Goal: Complete application form: Complete application form

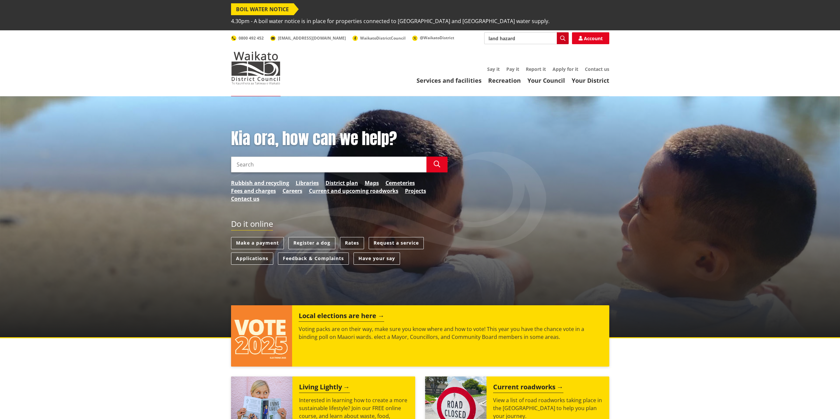
type input "land hazard"
click at [561, 36] on icon "button" at bounding box center [562, 38] width 5 height 5
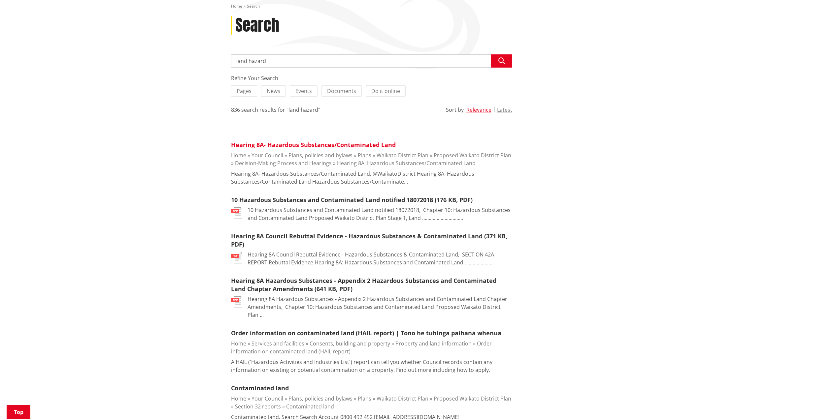
scroll to position [110, 0]
click at [270, 384] on link "Contaminated land" at bounding box center [260, 388] width 58 height 8
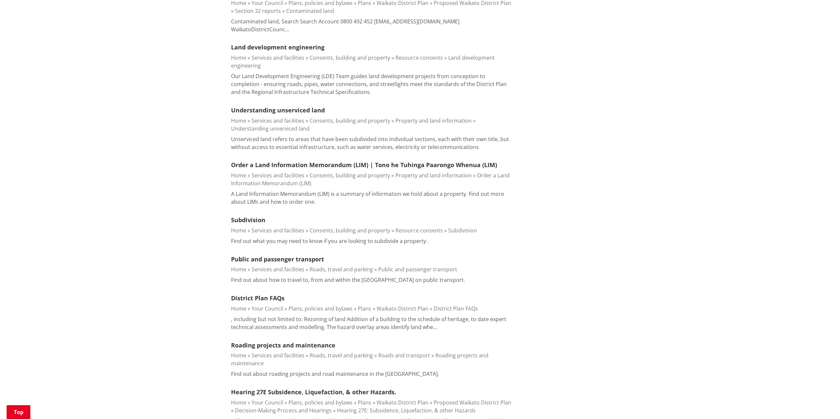
scroll to position [506, 0]
click at [289, 160] on link "Order a Land Information Memorandum (LIM) | Tono he Tuhinga Paarongo Whenua (LI…" at bounding box center [364, 164] width 266 height 8
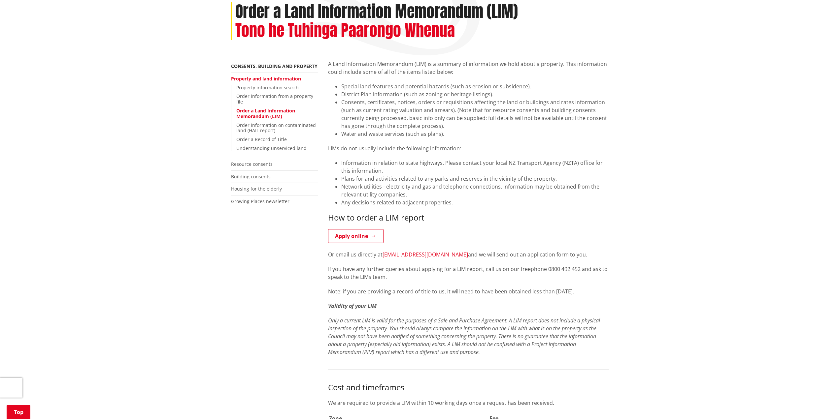
scroll to position [132, 0]
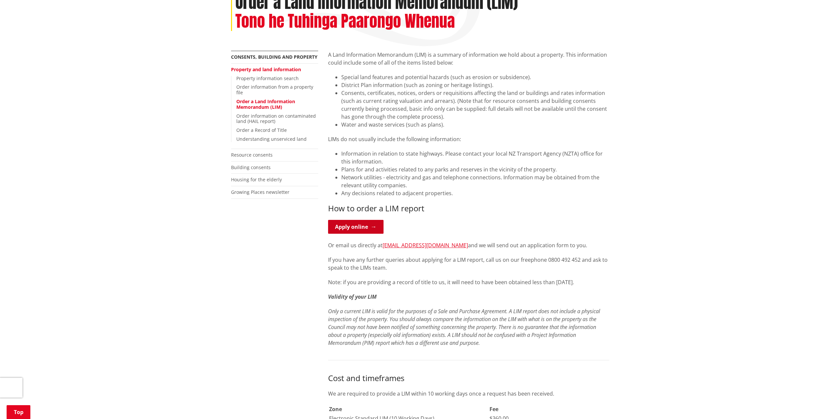
click at [344, 220] on link "Apply online" at bounding box center [355, 227] width 55 height 14
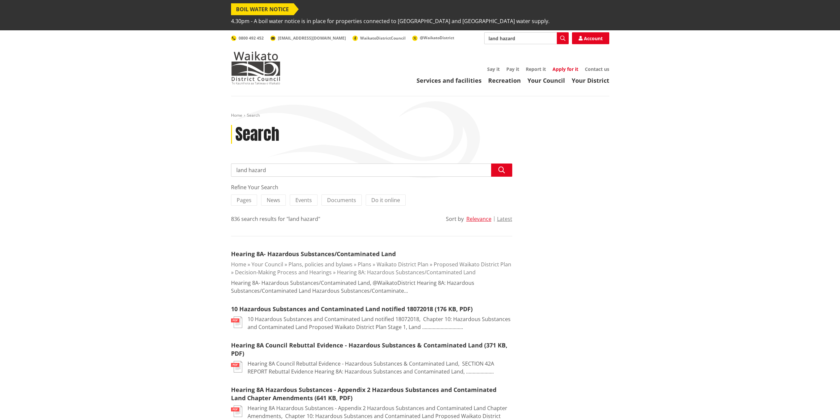
click at [563, 66] on link "Apply for it" at bounding box center [565, 69] width 26 height 6
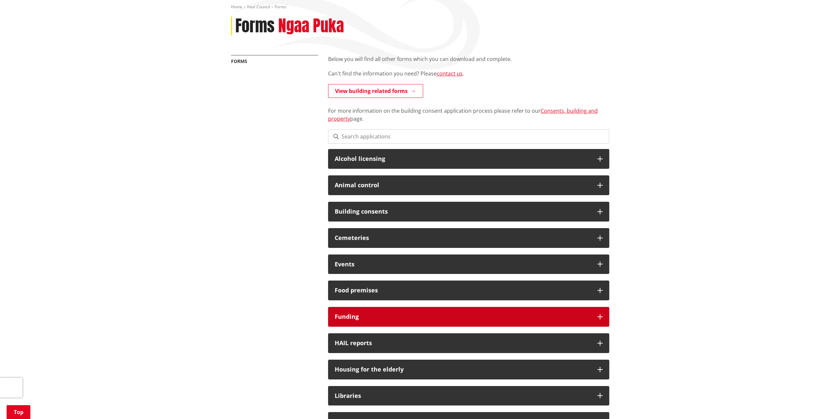
scroll to position [110, 0]
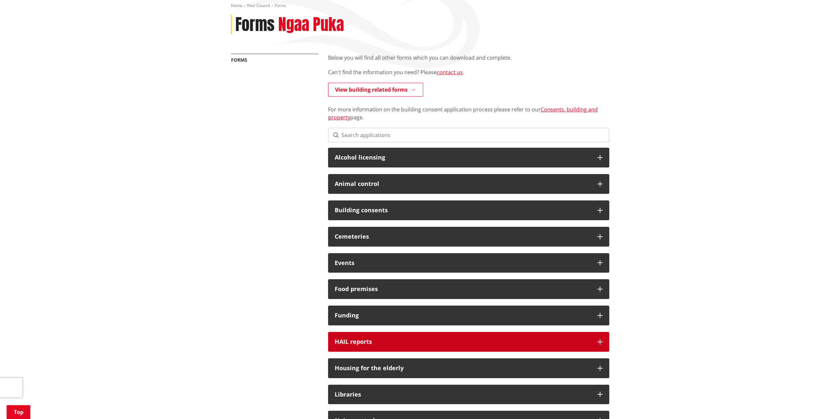
click at [581, 339] on h3 "HAIL reports" at bounding box center [463, 342] width 256 height 7
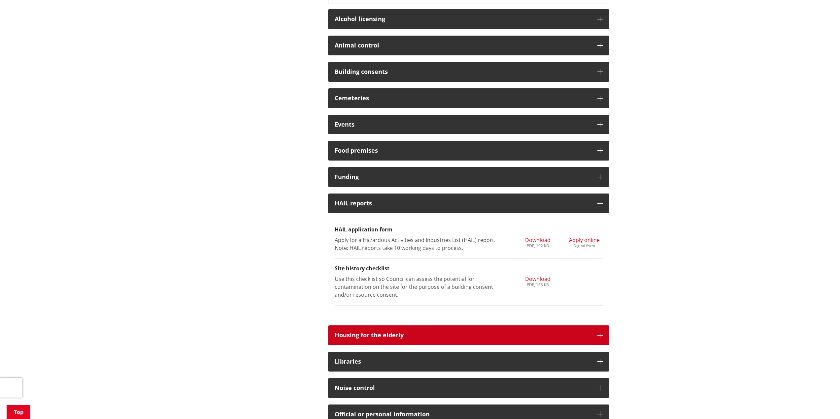
scroll to position [264, 0]
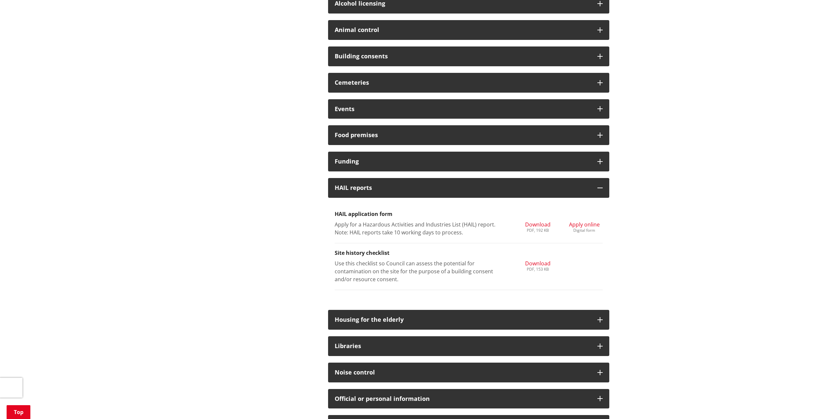
click at [587, 221] on span "Apply online" at bounding box center [584, 224] width 31 height 7
